Goal: Task Accomplishment & Management: Manage account settings

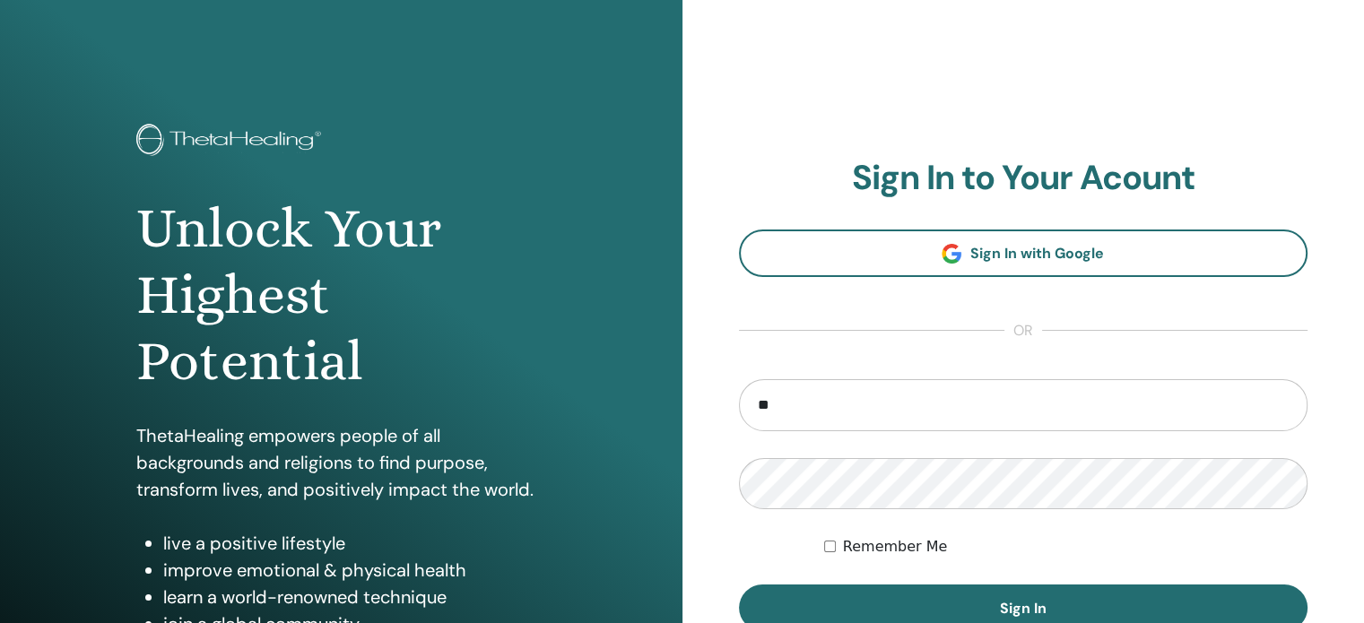
type input "**********"
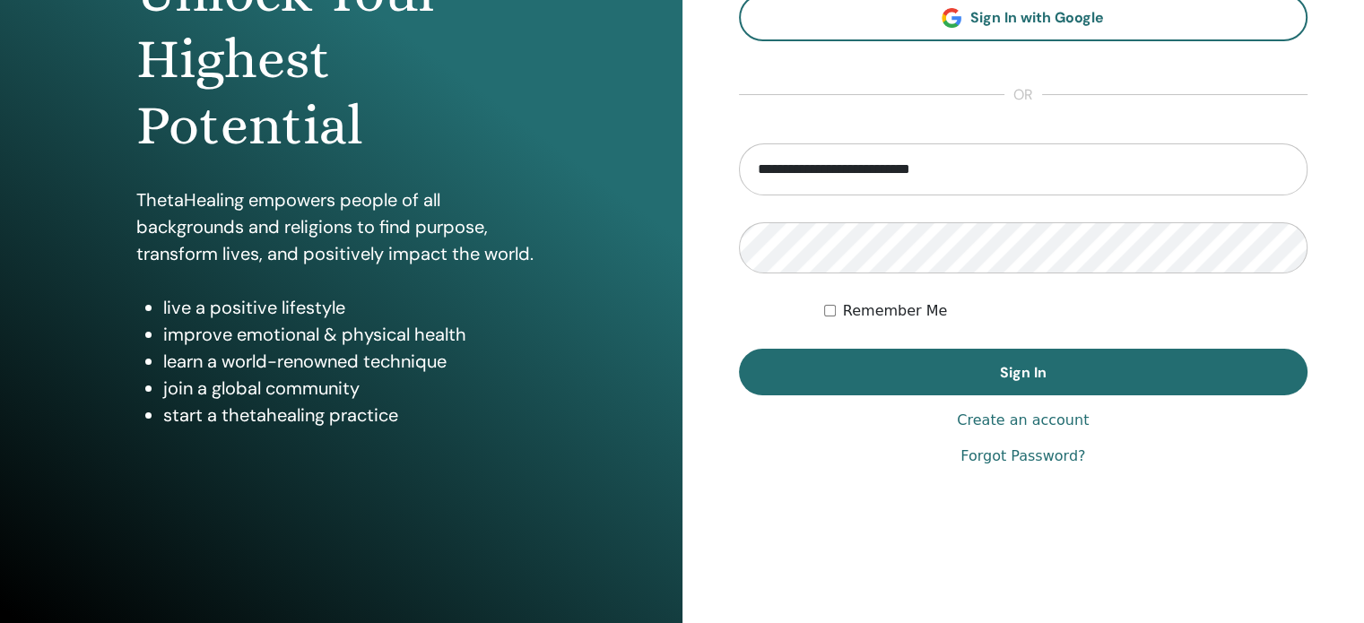
scroll to position [237, 0]
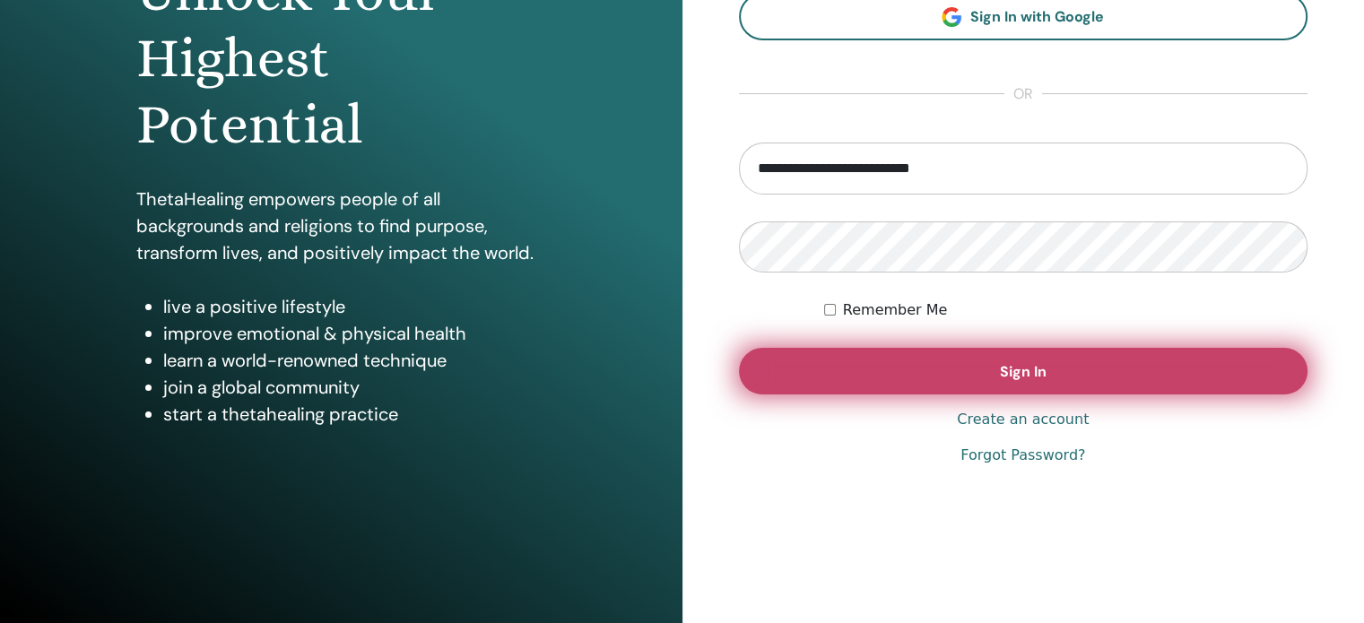
click at [1015, 362] on span "Sign In" at bounding box center [1023, 371] width 47 height 19
